Goal: Task Accomplishment & Management: Complete application form

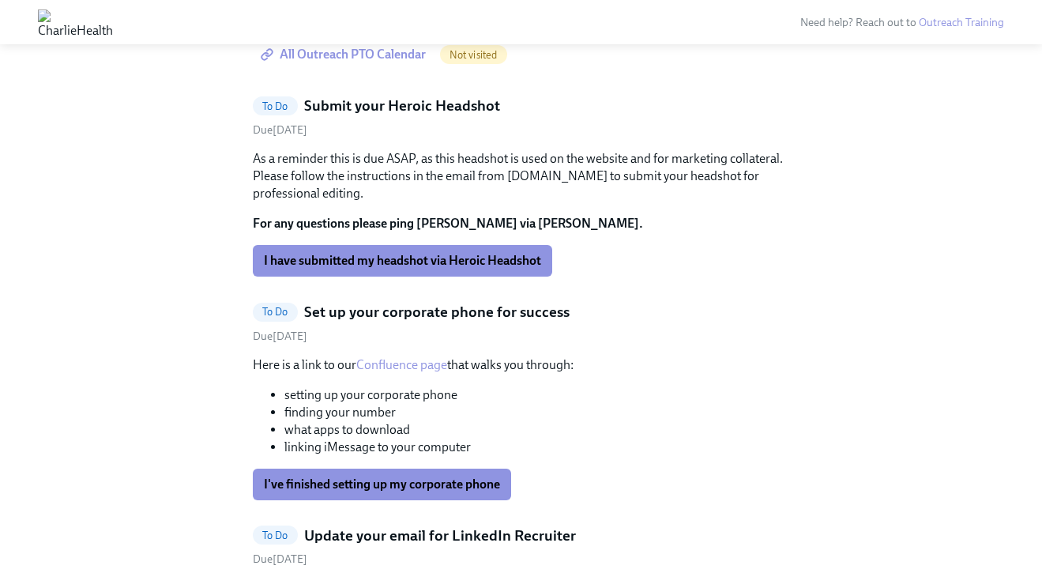
scroll to position [1882, 0]
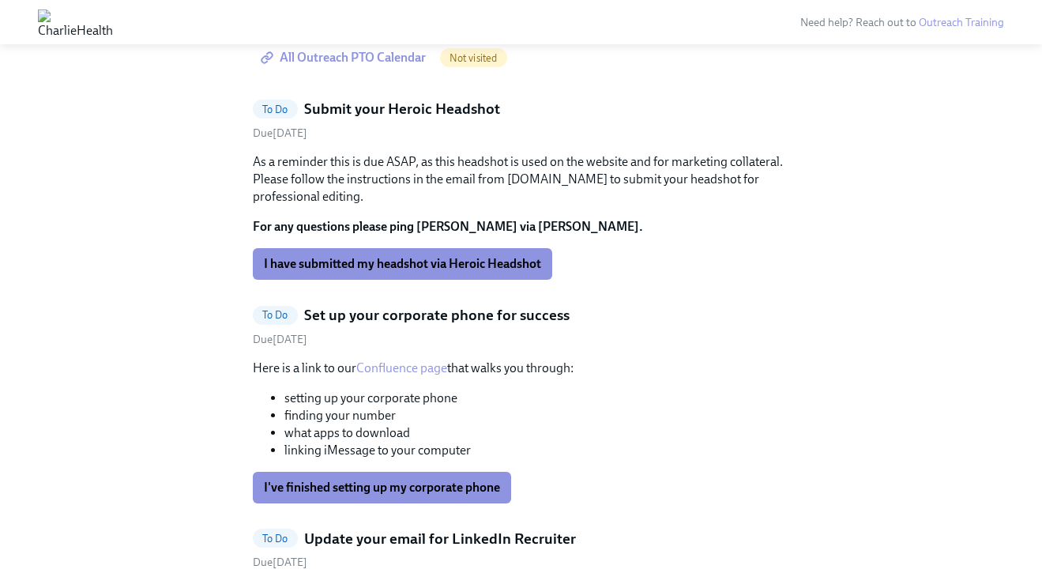
click at [408, 119] on h5 "Submit your Heroic Headshot" at bounding box center [402, 109] width 196 height 21
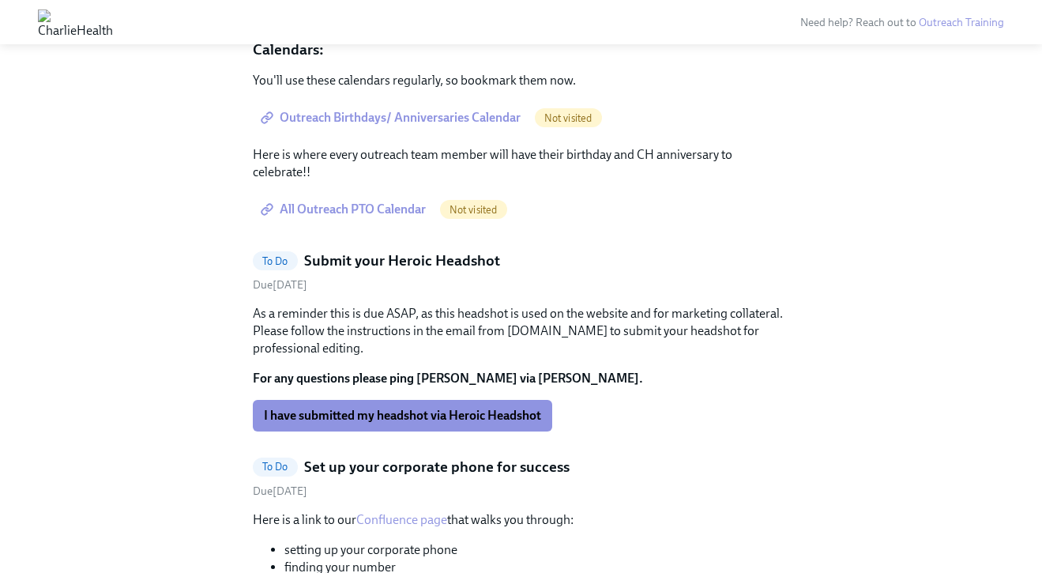
scroll to position [1734, 0]
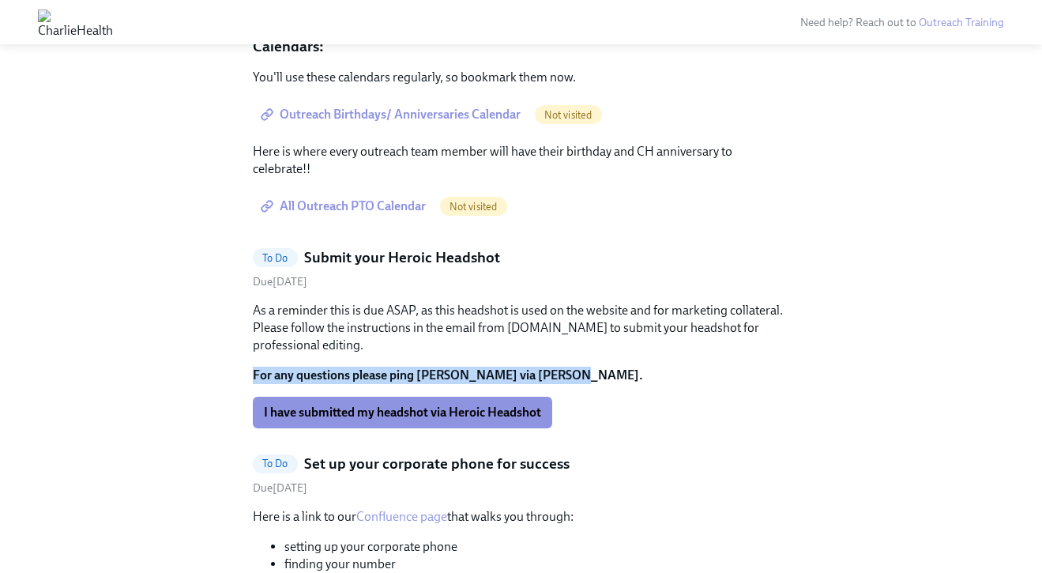
drag, startPoint x: 547, startPoint y: 387, endPoint x: 438, endPoint y: 382, distance: 108.4
click at [438, 382] on div "As a reminder this is due ASAP, as this headshot is used on the website and for…" at bounding box center [521, 343] width 537 height 82
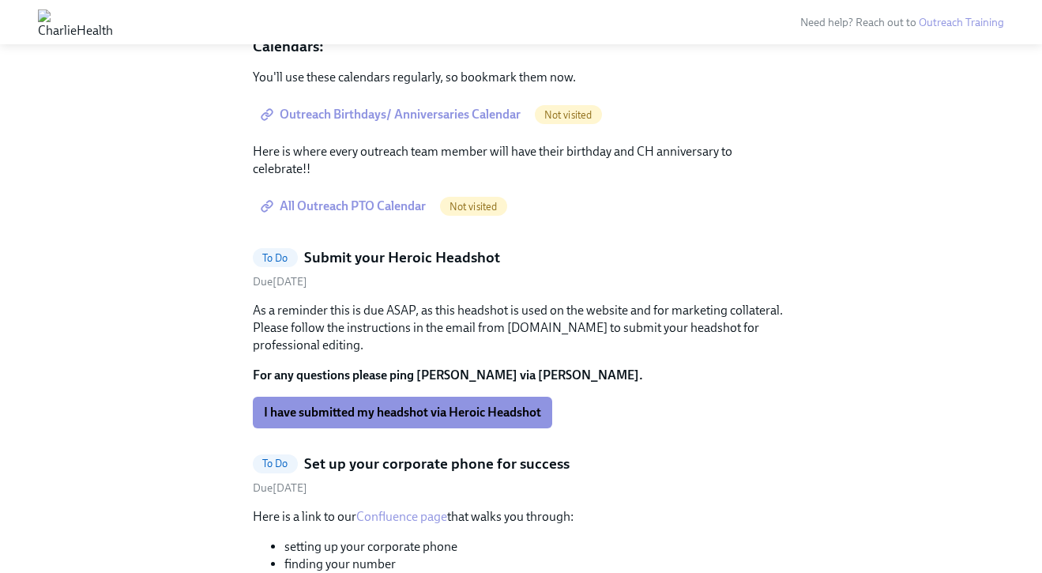
scroll to position [1757, 0]
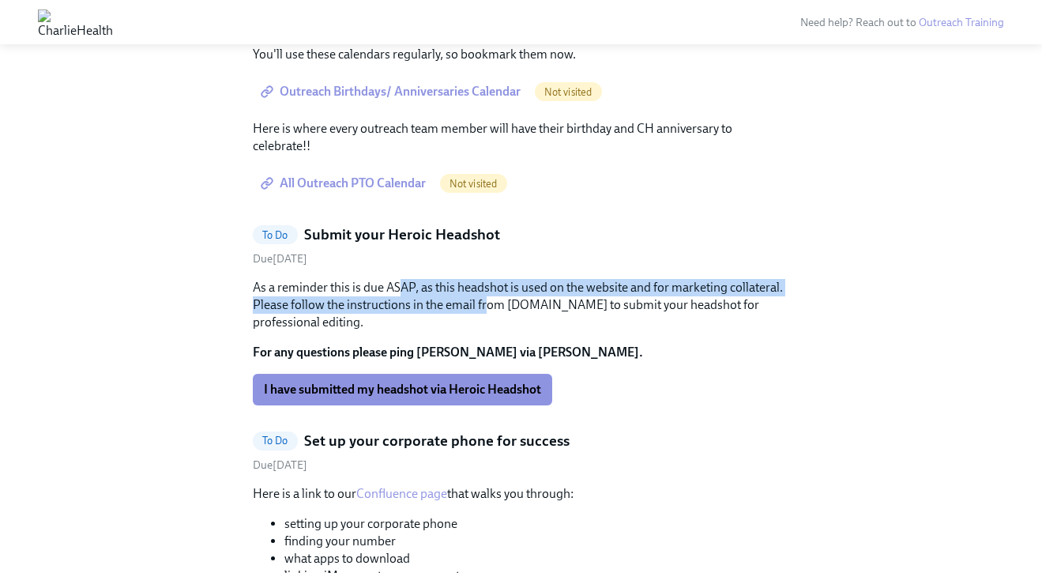
drag, startPoint x: 487, startPoint y: 317, endPoint x: 399, endPoint y: 313, distance: 87.8
click at [399, 313] on p "As a reminder this is due ASAP, as this headshot is used on the website and for…" at bounding box center [521, 305] width 537 height 52
